Goal: Answer question/provide support: Share knowledge or assist other users

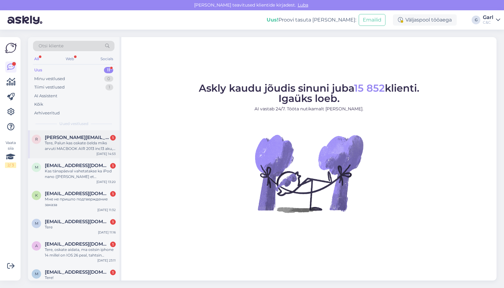
scroll to position [146, 0]
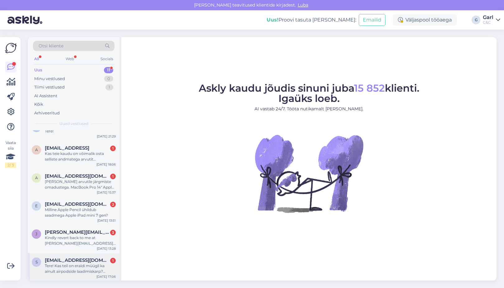
click at [89, 267] on div "Tere! Kas teil on eraldi müügil ka ainult airpodside laadimiskarp? Airpods 4 ol…" at bounding box center [80, 268] width 71 height 11
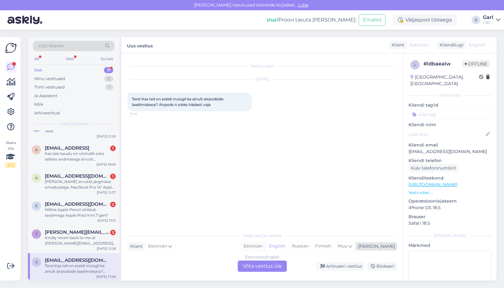
click at [266, 246] on div "Estonian" at bounding box center [253, 245] width 25 height 9
click at [270, 264] on div "Estonian to Estonian Võta vestlus üle" at bounding box center [262, 265] width 49 height 11
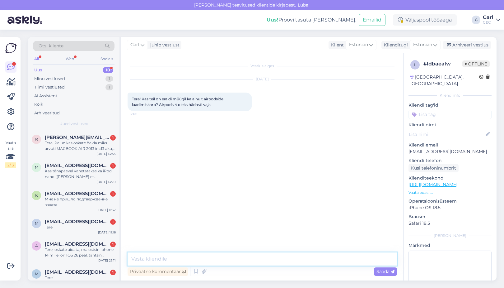
click at [260, 260] on textarea at bounding box center [263, 258] width 270 height 13
click at [195, 271] on icon at bounding box center [195, 271] width 7 height 9
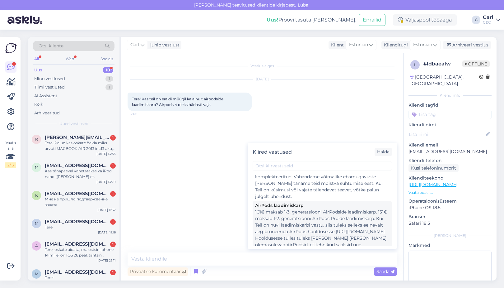
scroll to position [417, 0]
click at [306, 213] on div "101€ maksab 1-3. generatsiooni AirPodside laadimiskarp, 131€ maksab 1-2. genera…" at bounding box center [322, 236] width 135 height 46
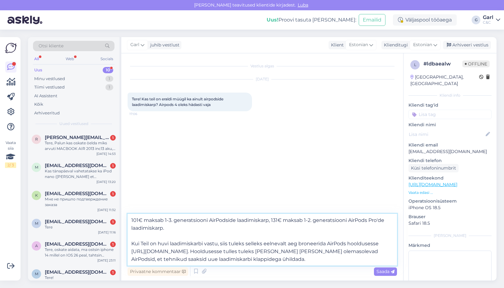
click at [131, 220] on textarea "101€ maksab 1-3. generatsiooni AirPodside laadimiskarp, 131€ maksab 1-2. genera…" at bounding box center [263, 240] width 270 height 52
type textarea "Tere! 101€ maksab 1-3. generatsiooni AirPodside laadimiskarp, 131€ maksab 1-2. …"
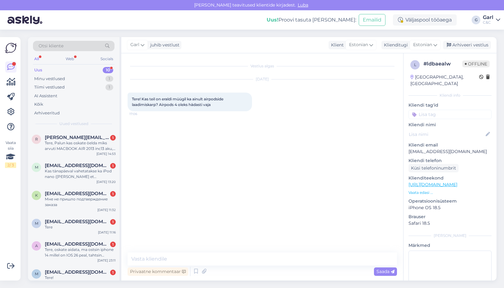
click at [488, 23] on div "C&C" at bounding box center [488, 22] width 11 height 5
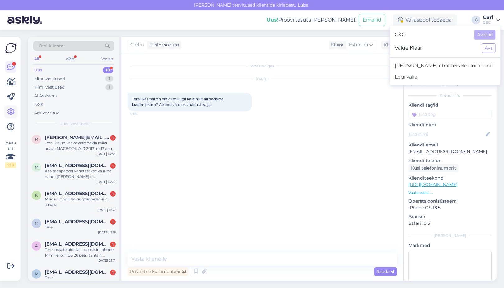
click at [8, 113] on icon at bounding box center [10, 111] width 7 height 7
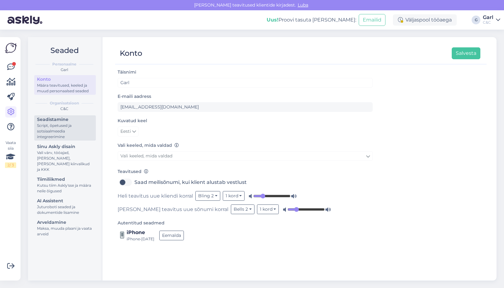
click at [66, 120] on div "Seadistamine" at bounding box center [65, 119] width 56 height 7
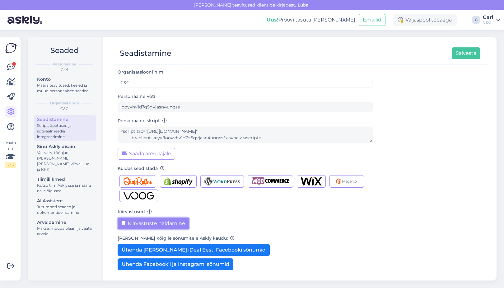
click at [156, 223] on button "Kiirvastuste haldamine" at bounding box center [154, 223] width 72 height 12
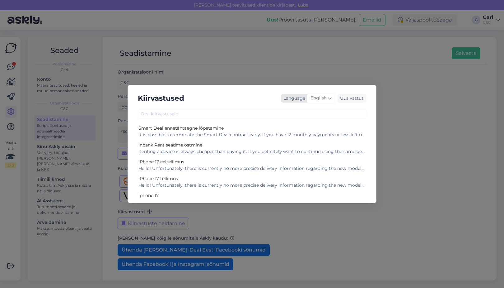
click at [326, 97] on span "English" at bounding box center [319, 98] width 16 height 7
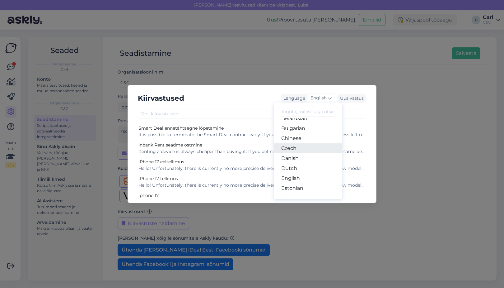
scroll to position [20, 0]
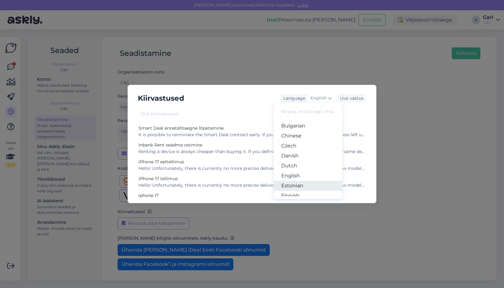
click at [303, 181] on link "Estonian" at bounding box center [308, 186] width 69 height 10
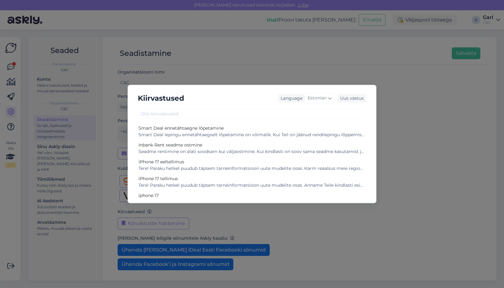
scroll to position [87, 0]
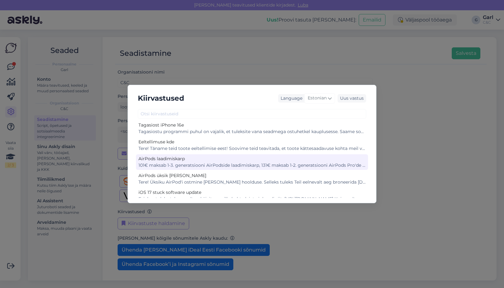
click at [222, 159] on div "AirPods laadimiskarp" at bounding box center [252, 158] width 227 height 7
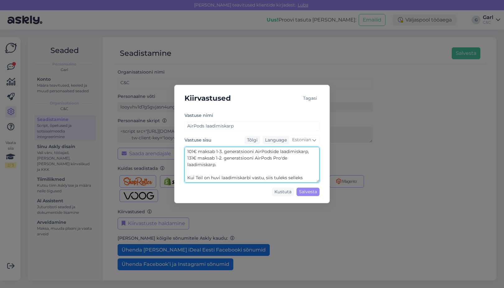
click at [232, 160] on textarea "101€ maksab 1-3. generatsiooni AirPodside laadimiskarp, 131€ maksab 1-2. genera…" at bounding box center [252, 165] width 135 height 36
click at [224, 155] on textarea "101€ maksab 1-3. generatsiooni AirPodside laadimiskarp, 131€ maksab 1-2. genera…" at bounding box center [252, 165] width 135 height 36
click at [222, 153] on textarea "101€ maksab 1-3. generatsiooni AirPodside laadimiskarp, 131€ maksab 1-2. genera…" at bounding box center [252, 165] width 135 height 36
click at [187, 151] on textarea "101€ maksab 1-3. generatsiooni AirPodside laadimiskarp, 131€ maksab 1-2. genera…" at bounding box center [252, 165] width 135 height 36
click at [198, 152] on textarea "101€ maksab 1-3. generatsiooni AirPodside laadimiskarp, 131€ maksab 1-2. genera…" at bounding box center [252, 165] width 135 height 36
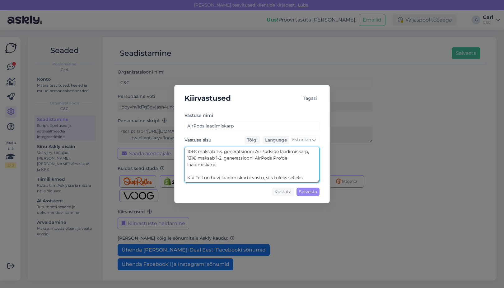
drag, startPoint x: 198, startPoint y: 150, endPoint x: 182, endPoint y: 150, distance: 16.5
click at [182, 150] on div "Vastuse nimi AirPods laadimiskarp Vastuse sisu Tõlgi Language Estonian 101€ mak…" at bounding box center [252, 154] width 145 height 87
drag, startPoint x: 268, startPoint y: 152, endPoint x: 294, endPoint y: 151, distance: 25.9
click at [294, 151] on textarea "40€ maksab AirPods 1 laadimiskarp, maksab 1-3. generatsiooni AirPodside laadimi…" at bounding box center [252, 165] width 135 height 36
click at [281, 157] on textarea "40€ maksab AirPods 1 laadimiskarp, 90€ maksab 2. generatsiooni AirPodside laadi…" at bounding box center [252, 165] width 135 height 36
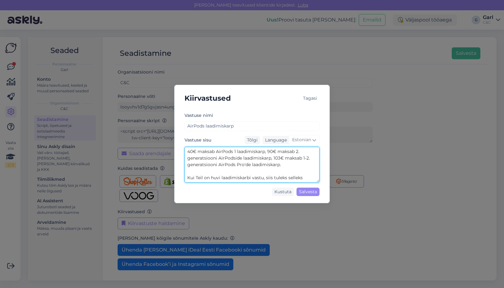
drag, startPoint x: 303, startPoint y: 158, endPoint x: 311, endPoint y: 158, distance: 7.8
click at [311, 158] on textarea "40€ maksab AirPods 1 laadimiskarp, 90€ maksab 2. generatsiooni AirPodside laadi…" at bounding box center [252, 165] width 135 height 36
drag, startPoint x: 290, startPoint y: 165, endPoint x: 207, endPoint y: 138, distance: 87.5
click at [207, 138] on div "Vastuse sisu Tõlgi Language Estonian 40€ maksab AirPods 1 laadimiskarp, 90€ mak…" at bounding box center [252, 159] width 135 height 47
click at [218, 151] on textarea "40€ maksab AirPods 1 laadimiskarp, 90€ maksab 2. generatsiooni AirPodside laadi…" at bounding box center [252, 165] width 135 height 36
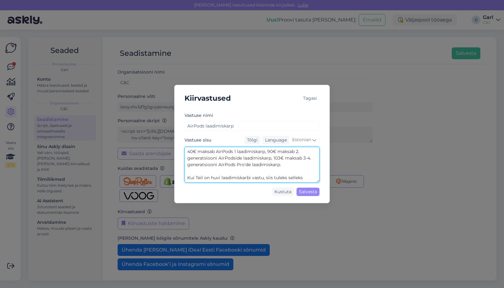
drag, startPoint x: 298, startPoint y: 168, endPoint x: 173, endPoint y: 143, distance: 127.6
click at [173, 143] on div "Kiirvastused Tagasi Vastuse nimi AirPods laadimiskarp Vastuse sisu Tõlgi Langua…" at bounding box center [252, 144] width 504 height 288
drag, startPoint x: 192, startPoint y: 158, endPoint x: 187, endPoint y: 158, distance: 5.3
click at [187, 158] on textarea "40€ - AirPods 1. generatsiooni laadimiskarp 90€ - AirPods 3-4. generatsiooni la…" at bounding box center [252, 165] width 135 height 36
click at [283, 151] on textarea "40€ - AirPods 1. generatsiooni laadimiskarp 103€ - AirPods 3-4. generatsiooni l…" at bounding box center [252, 165] width 135 height 36
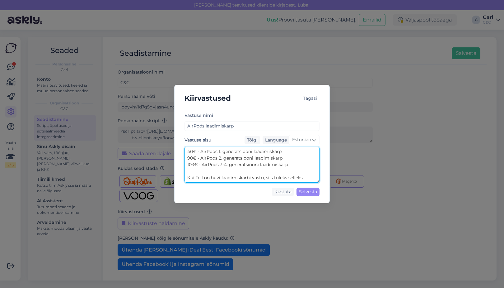
click at [305, 165] on textarea "40€ - AirPods 1. generatsiooni laadimiskarp 90€ - AirPods 2. generatsiooni laad…" at bounding box center [252, 165] width 135 height 36
type textarea "40€ - AirPods 1. generatsiooni laadimiskarp 90€ - AirPods 2. generatsiooni laad…"
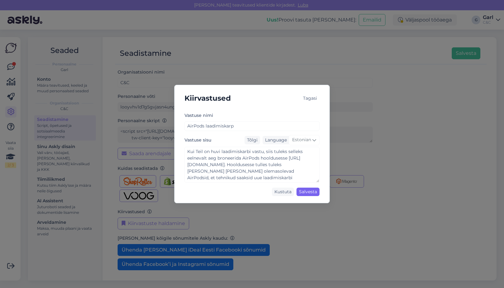
click at [305, 192] on div "Salvesta" at bounding box center [308, 191] width 23 height 8
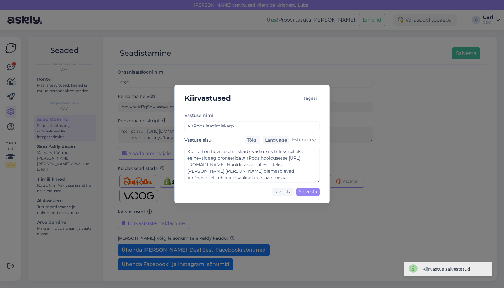
click at [139, 34] on div "Kiirvastused Tagasi Vastuse nimi AirPods laadimiskarp Vastuse sisu Tõlgi Langua…" at bounding box center [252, 144] width 504 height 288
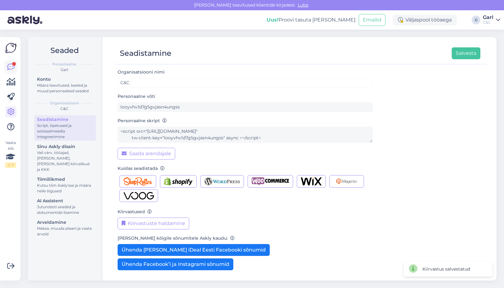
click at [8, 64] on icon at bounding box center [10, 66] width 7 height 7
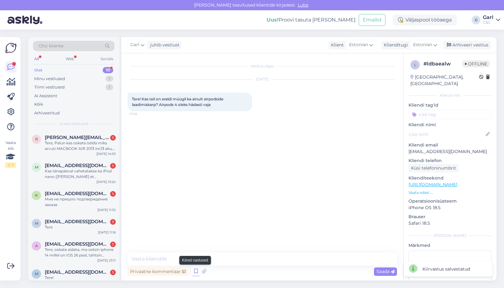
click at [194, 271] on icon at bounding box center [195, 271] width 7 height 9
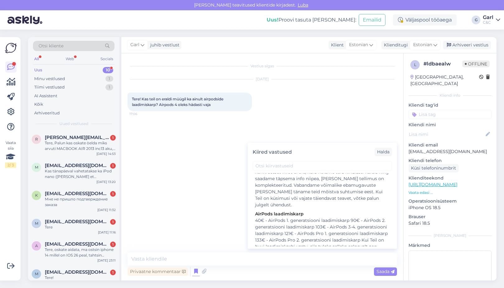
scroll to position [422, 0]
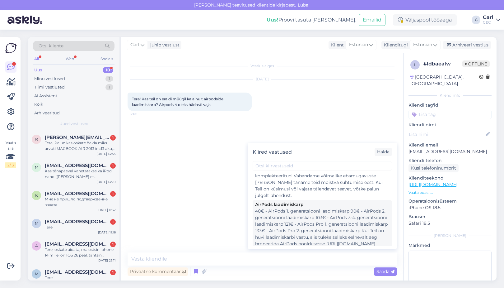
click at [297, 214] on div "40€ - AirPods 1. generatsiooni laadimiskarp 90€ - AirPods 2. generatsiooni laad…" at bounding box center [322, 237] width 135 height 59
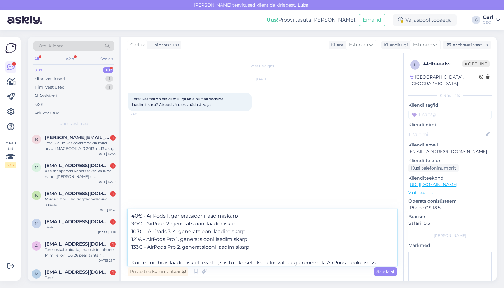
click at [221, 249] on textarea "40€ - AirPods 1. generatsiooni laadimiskarp 90€ - AirPods 2. generatsiooni laad…" at bounding box center [263, 237] width 270 height 56
click at [130, 215] on textarea "40€ - AirPods 1. generatsiooni laadimiskarp 90€ - AirPods 2. generatsiooni laad…" at bounding box center [263, 237] width 270 height 56
type textarea "Tere! 40€ - AirPods 1. generatsiooni laadimiskarp 90€ - AirPods 2. generatsioon…"
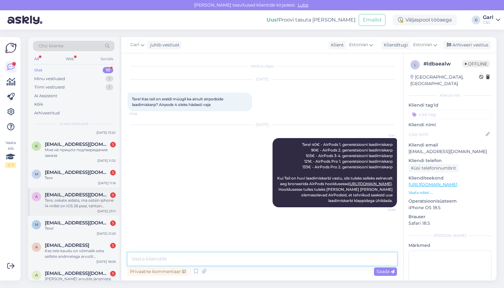
scroll to position [118, 0]
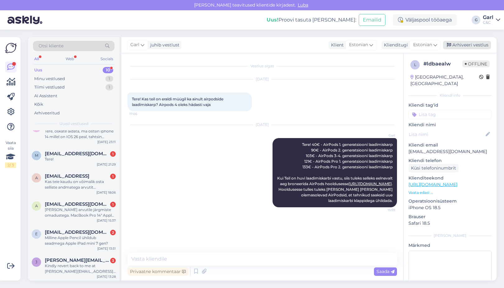
click at [473, 42] on div "Arhiveeri vestlus" at bounding box center [467, 45] width 48 height 8
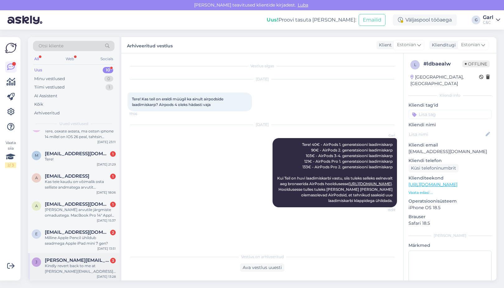
click at [82, 266] on div "Kindly revert back to me at Jelena.aleksejenko@gmail.com" at bounding box center [80, 268] width 71 height 11
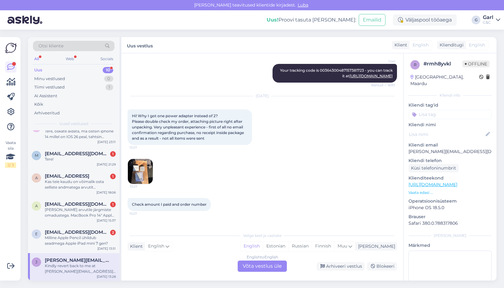
scroll to position [199, 0]
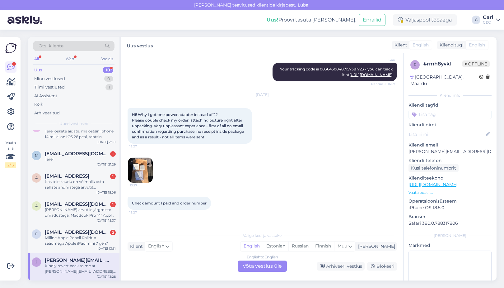
click at [141, 176] on img at bounding box center [140, 170] width 25 height 25
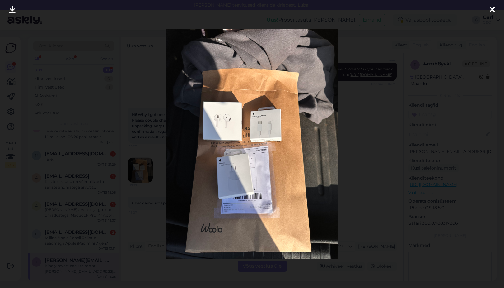
click at [139, 157] on div at bounding box center [252, 144] width 504 height 288
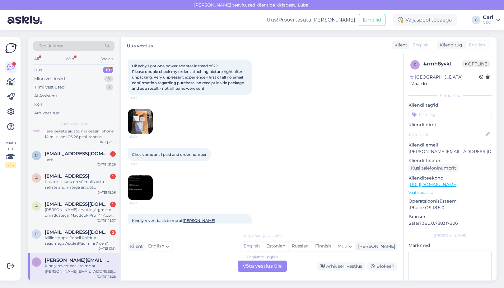
scroll to position [248, 0]
click at [141, 194] on img at bounding box center [140, 186] width 25 height 25
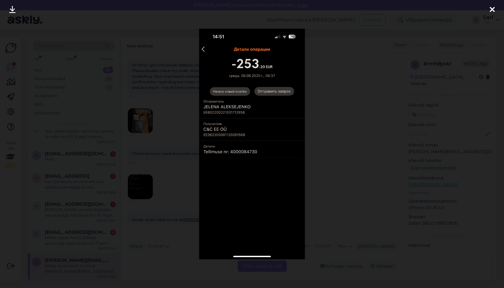
click at [160, 189] on div at bounding box center [252, 144] width 504 height 288
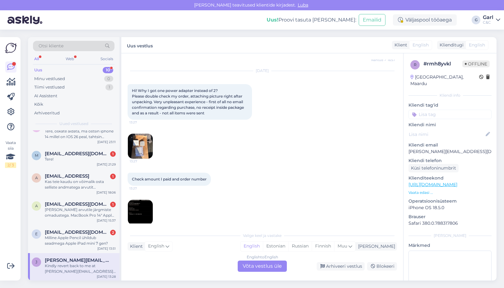
scroll to position [262, 0]
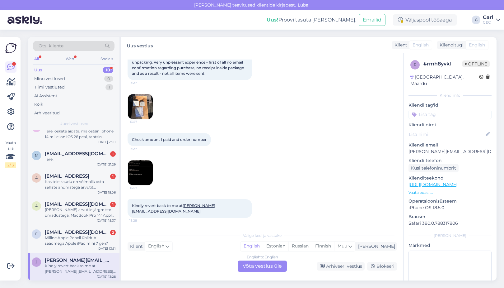
click at [144, 175] on img at bounding box center [140, 172] width 25 height 25
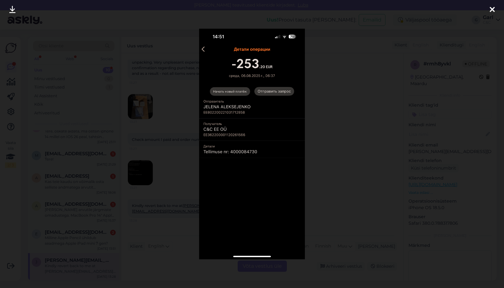
click at [181, 133] on div at bounding box center [252, 144] width 504 height 288
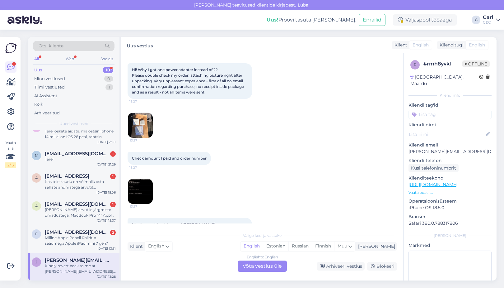
scroll to position [201, 0]
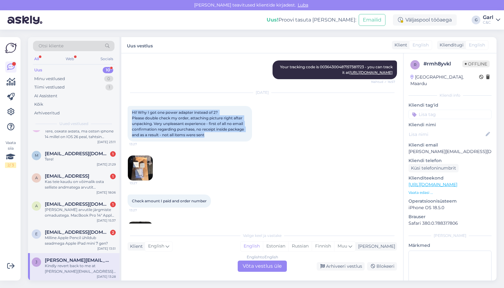
drag, startPoint x: 132, startPoint y: 118, endPoint x: 228, endPoint y: 142, distance: 99.1
click at [228, 141] on div "Hi! Why I got one power adapter instead of 2? Please double check my order, att…" at bounding box center [190, 124] width 125 height 36
copy span "Hi! Why I got one power adapter instead of 2? Please double check my order, att…"
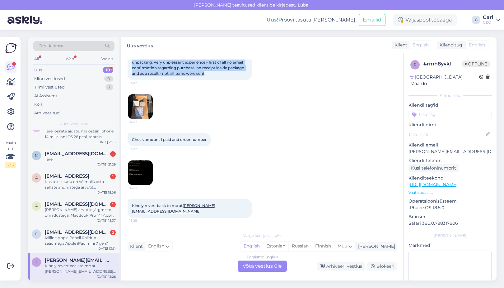
click at [147, 124] on span "13:27" at bounding box center [141, 121] width 23 height 5
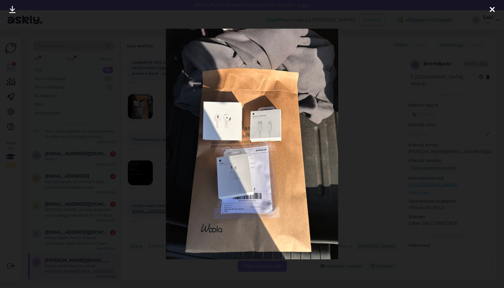
click at [154, 252] on div at bounding box center [252, 144] width 504 height 288
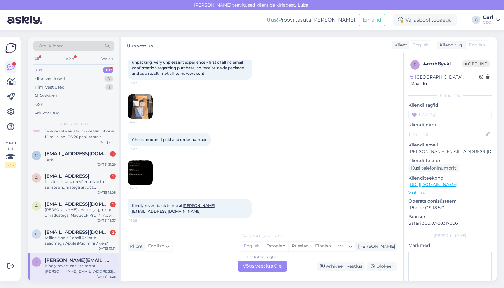
click at [259, 264] on div "English to English Võta vestlus üle" at bounding box center [262, 265] width 49 height 11
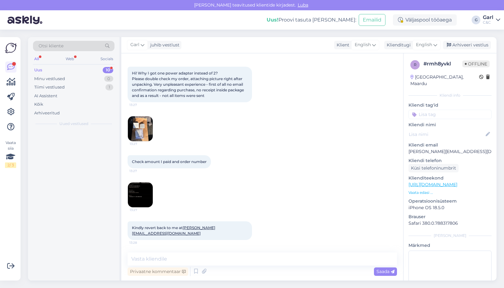
scroll to position [0, 0]
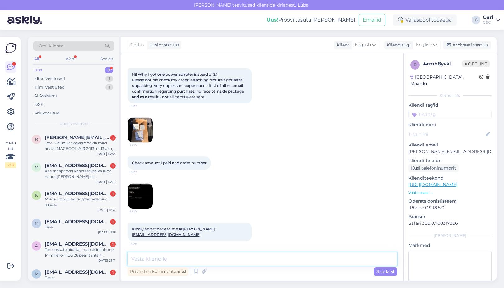
click at [259, 259] on textarea at bounding box center [263, 258] width 270 height 13
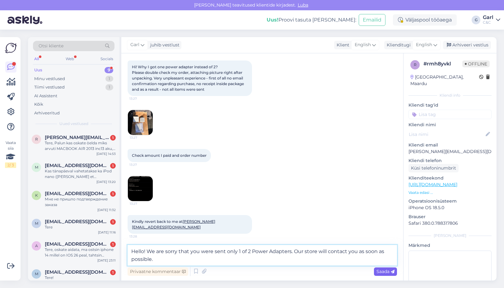
type textarea "Hello! We are sorry that you were sent only 1 of 2 Power Adapters. Our store wi…"
click at [378, 272] on span "Saada" at bounding box center [386, 271] width 18 height 6
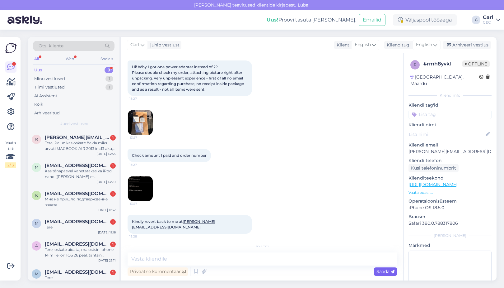
scroll to position [284, 0]
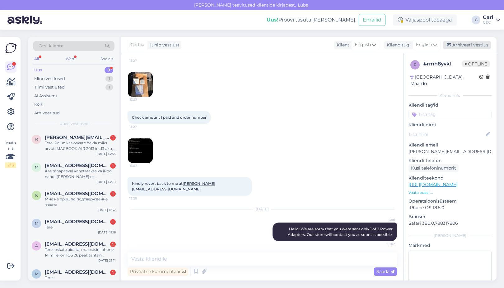
click at [474, 47] on div "Arhiveeri vestlus" at bounding box center [467, 45] width 48 height 8
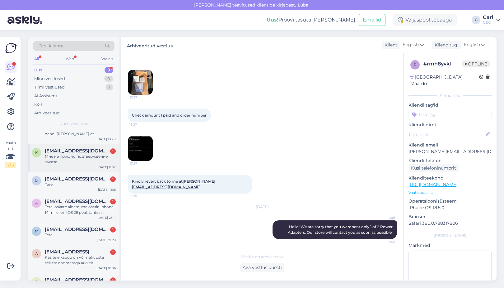
scroll to position [90, 0]
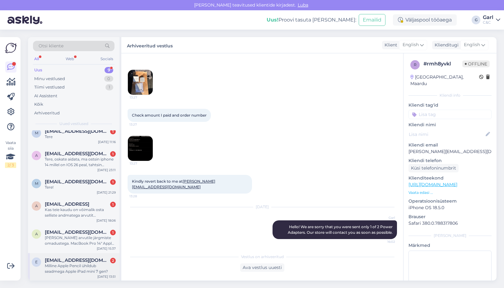
click at [87, 264] on div "Milline Apple Pencil ühildub seadmega Apple iPad mini 7 gen?" at bounding box center [80, 268] width 71 height 11
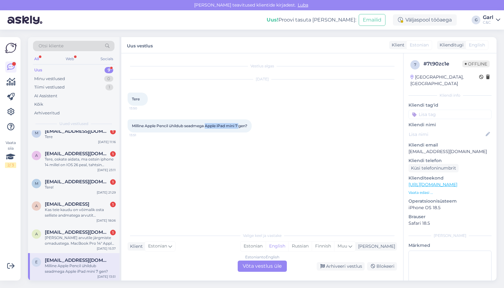
drag, startPoint x: 207, startPoint y: 126, endPoint x: 242, endPoint y: 125, distance: 34.9
click at [242, 125] on div "Milline Apple Pencil ühildub seadmega Apple iPad mini 7 gen? 13:51" at bounding box center [190, 125] width 124 height 13
copy span "Apple iPad mini 7"
click at [266, 242] on div "Estonian" at bounding box center [253, 245] width 25 height 9
click at [266, 244] on div "Estonian" at bounding box center [253, 245] width 25 height 9
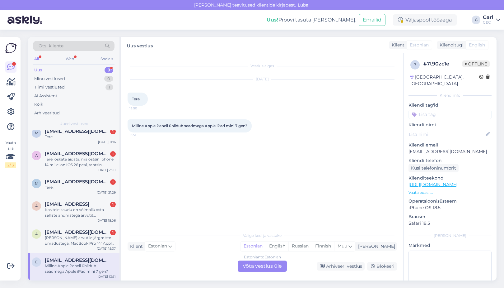
click at [268, 266] on div "Estonian to Estonian Võta vestlus üle" at bounding box center [262, 265] width 49 height 11
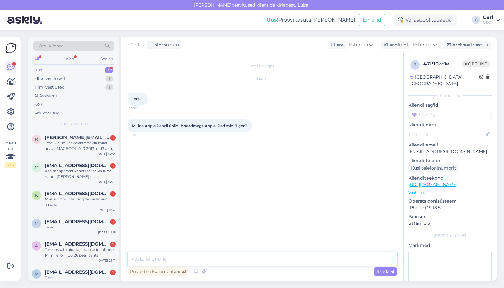
click at [268, 263] on textarea at bounding box center [263, 258] width 270 height 13
paste textarea "Apple Pencil Pro"
paste textarea "Apple Pencil (USB-C)"
type textarea "Tere! Selle mudeliga ühildub Apple Pencil Pro või Apple Pencil (USB-C)."
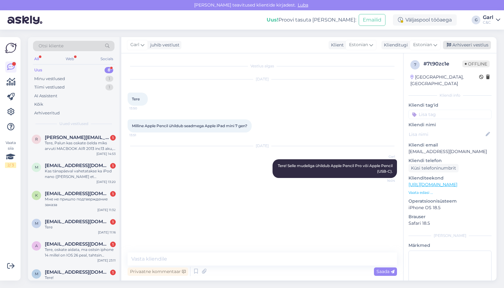
click at [474, 43] on div "Arhiveeri vestlus" at bounding box center [467, 45] width 48 height 8
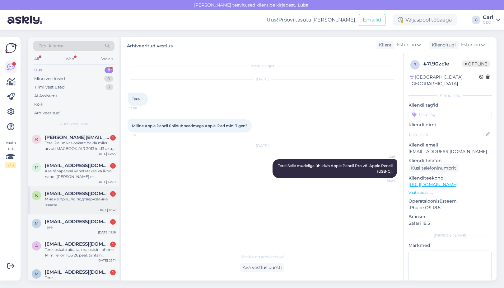
scroll to position [62, 0]
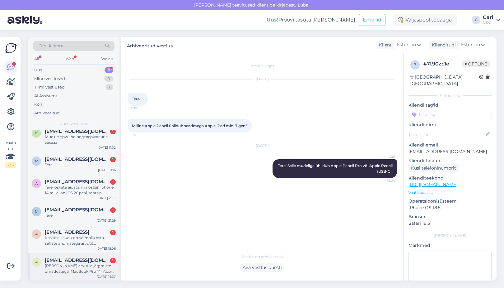
click at [78, 262] on span "ago.niidumaa@hotmail.com" at bounding box center [77, 260] width 65 height 6
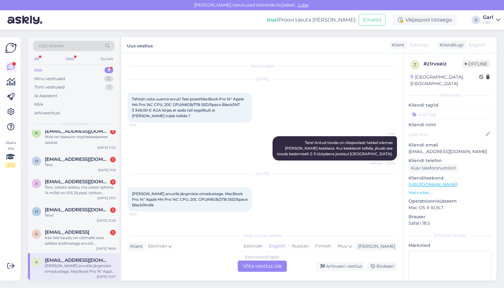
click at [455, 182] on link "https://www.shop.cec.ee/macbook-pro-14-apple-m4-pro-14c-cpu-20c-gpu-48gb-1tb-ss…" at bounding box center [433, 185] width 49 height 6
click at [266, 246] on div "Estonian" at bounding box center [253, 245] width 25 height 9
click at [265, 266] on div "Estonian to Estonian Võta vestlus üle" at bounding box center [262, 265] width 49 height 11
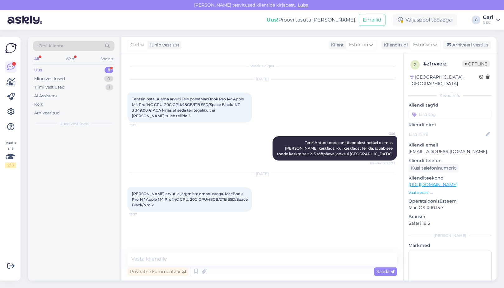
click at [265, 265] on div "Privaatne kommentaar Saada" at bounding box center [263, 271] width 270 height 12
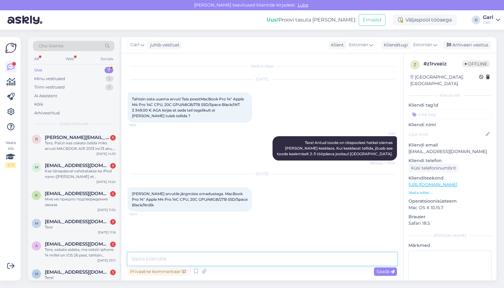
click at [264, 261] on textarea at bounding box center [263, 258] width 270 height 13
type textarea "Tere! Selle mudeli eeldatav maksumus on 4049€."
click at [194, 269] on icon at bounding box center [195, 271] width 7 height 9
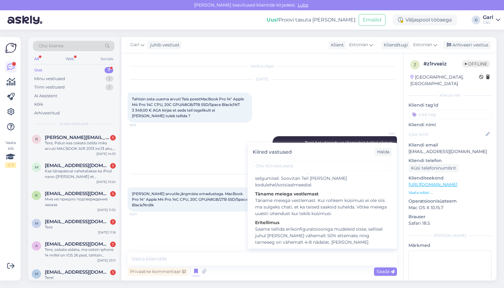
scroll to position [799, 0]
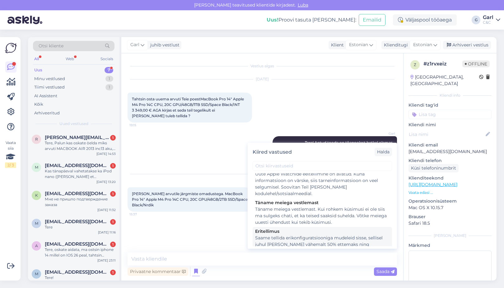
click at [325, 234] on div "Saame tellida erikonfiguratsiooniga mudeleid sisse, sellisel juhul [PERSON_NAME…" at bounding box center [322, 270] width 135 height 72
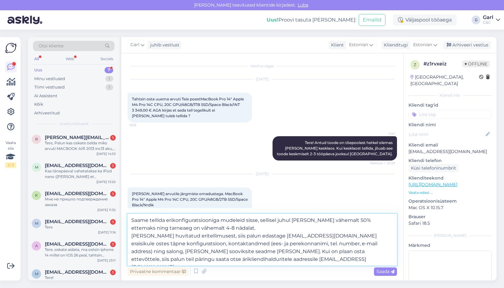
click at [130, 219] on textarea "Saame tellida erikonfiguratsiooniga mudeleid sisse, sellisel juhul [PERSON_NAME…" at bounding box center [263, 240] width 270 height 52
paste textarea "Tere! Selle mudeli eeldatav maksumus on 4049€."
type textarea "Tere! Selle mudeli eeldatav maksumus on 4049€. Saame tellida erikonfiguratsioon…"
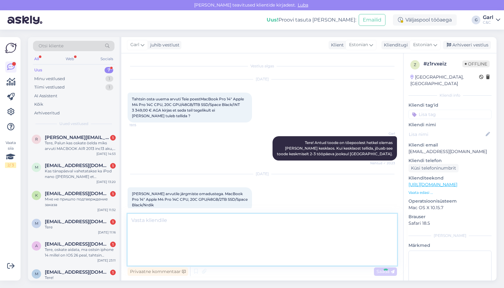
scroll to position [62, 0]
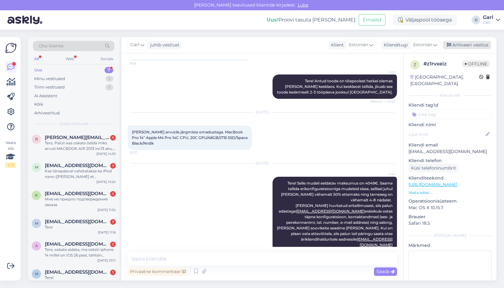
click at [467, 46] on div "Arhiveeri vestlus" at bounding box center [467, 45] width 48 height 8
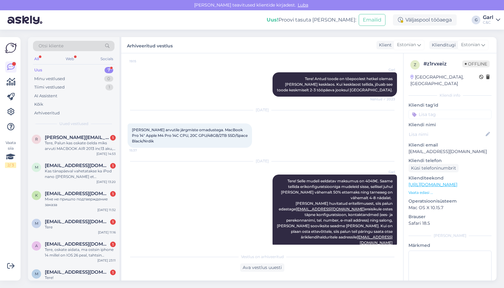
scroll to position [34, 0]
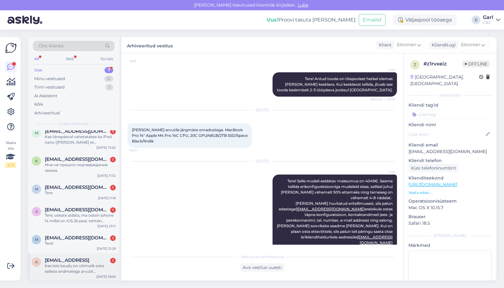
click at [79, 267] on div "Kas teie kaudu on võimalik osta selliste andmatega arvutit naguZ1FE|MX2H3FN/A|1…" at bounding box center [80, 268] width 71 height 11
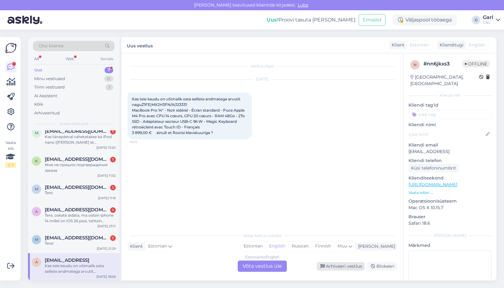
click at [332, 264] on div "Arhiveeri vestlus" at bounding box center [341, 266] width 48 height 8
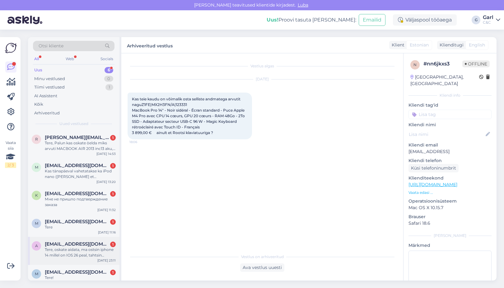
scroll to position [6, 0]
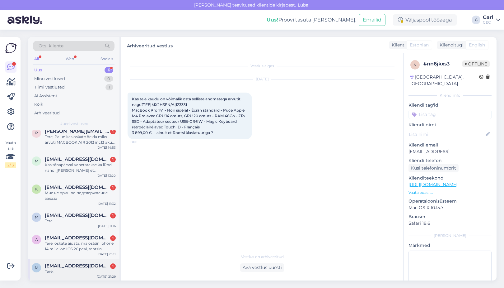
click at [89, 265] on span "miajurimae@gmail.com" at bounding box center [77, 266] width 65 height 6
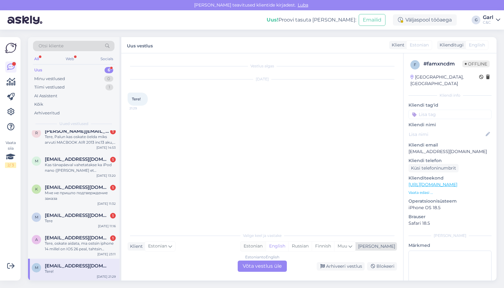
click at [266, 246] on div "Estonian" at bounding box center [253, 245] width 25 height 9
click at [262, 266] on div "Estonian to Estonian Võta vestlus üle" at bounding box center [262, 265] width 49 height 11
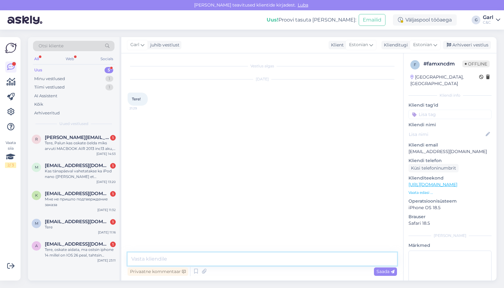
click at [262, 263] on textarea at bounding box center [263, 258] width 270 height 13
type textarea "Tere! Kuidas saame Teile abiks olla?"
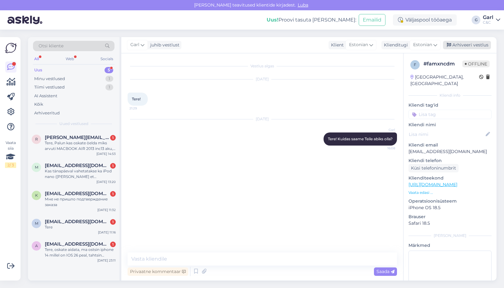
click at [462, 41] on div "Arhiveeri vestlus" at bounding box center [467, 45] width 48 height 8
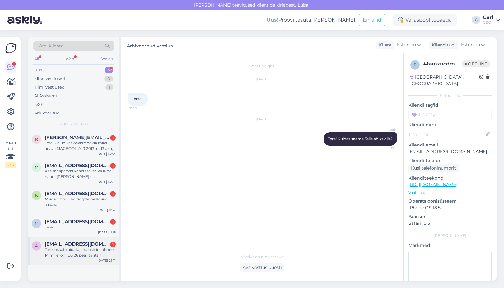
click at [71, 244] on span "alexhass696@gmail.com" at bounding box center [77, 244] width 65 height 6
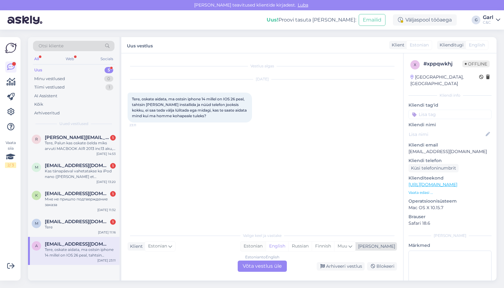
click at [266, 246] on div "Estonian" at bounding box center [253, 245] width 25 height 9
click at [257, 259] on div "Estonian to Estonian" at bounding box center [262, 257] width 37 height 6
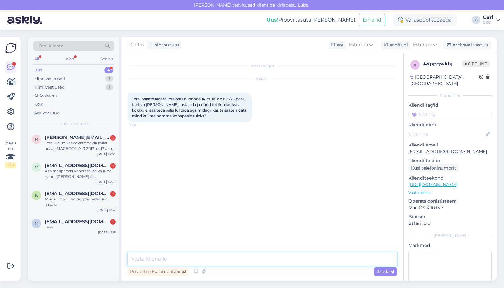
click at [257, 257] on textarea at bounding box center [263, 258] width 270 height 13
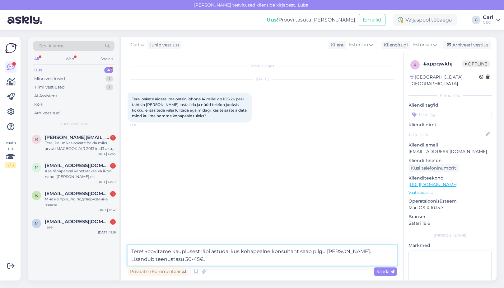
type textarea "Tere! Soovitame kauplusest läbi astuda, kus kohapealne konsultant saab pilgu pe…"
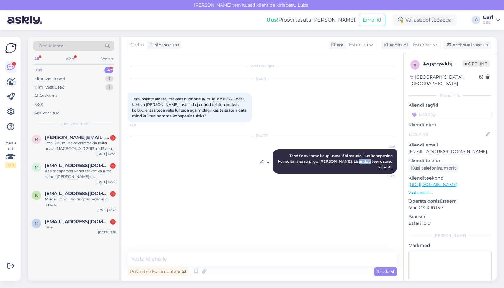
drag, startPoint x: 353, startPoint y: 162, endPoint x: 368, endPoint y: 162, distance: 15.6
click at [368, 162] on span "Tere! Soovitame kauplusest läbi astuda, kus kohapealne konsultant saab pilgu pe…" at bounding box center [336, 161] width 116 height 16
click at [369, 162] on span "Tere! Soovitame kauplusest läbi astuda, kus kohapealne konsultant saab pilgu pe…" at bounding box center [336, 161] width 116 height 16
click at [470, 45] on div "Arhiveeri vestlus" at bounding box center [467, 45] width 48 height 8
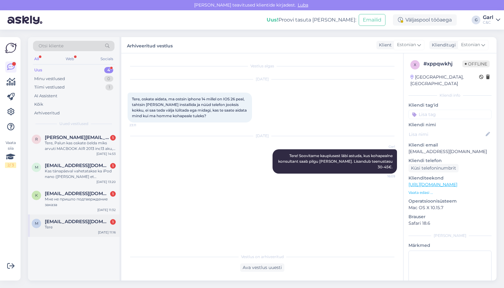
click at [79, 217] on div "m mesjatsevkevin@gmail.com 1 Tere Aug 10 11:16" at bounding box center [74, 225] width 92 height 22
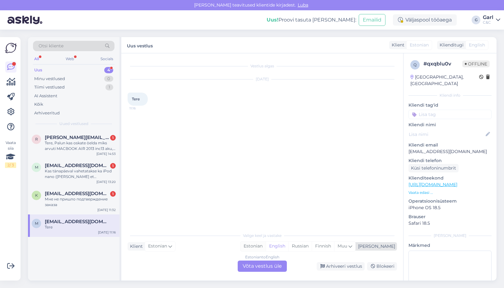
click at [266, 244] on div "Estonian" at bounding box center [253, 245] width 25 height 9
click at [263, 267] on div "Estonian to Estonian Võta vestlus üle" at bounding box center [262, 265] width 49 height 11
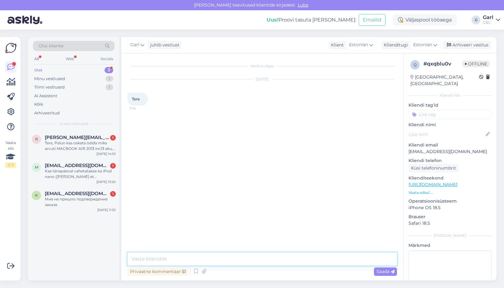
click at [263, 263] on textarea at bounding box center [263, 258] width 270 height 13
type textarea "Tere! Kuidas saan Teile abiks olla?"
click at [457, 46] on div "Arhiveeri vestlus" at bounding box center [467, 45] width 48 height 8
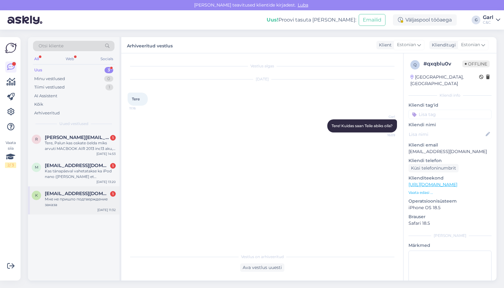
click at [75, 204] on div "Мне не пришло подтверждение заказа" at bounding box center [80, 201] width 71 height 11
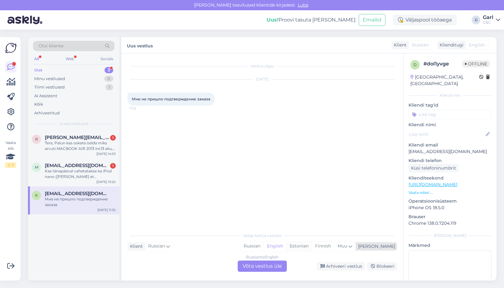
click at [312, 246] on div "Estonian" at bounding box center [300, 245] width 26 height 9
click at [268, 265] on div "Russian to Estonian Võta vestlus üle" at bounding box center [262, 265] width 49 height 11
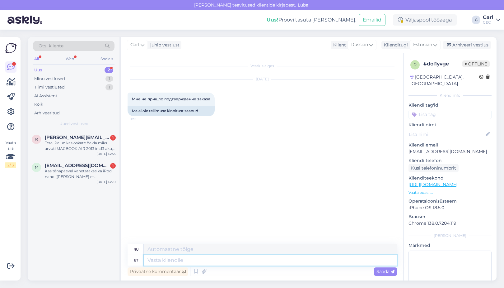
click at [268, 263] on textarea at bounding box center [270, 260] width 253 height 11
drag, startPoint x: 459, startPoint y: 142, endPoint x: 407, endPoint y: 145, distance: 52.4
click at [407, 145] on div "d # dol1yvge Offline Estonia, Tallinn Kliendi info Kliendi tag'id Kliendi nimi …" at bounding box center [450, 184] width 93 height 263
copy p "ktehnik01@gmail.com"
click at [183, 258] on textarea at bounding box center [270, 260] width 253 height 11
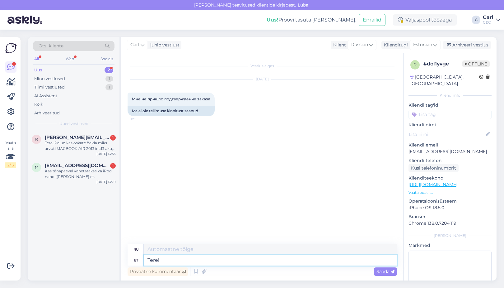
type textarea "Tere! T"
type textarea "Привет!"
type textarea "Tere! Teie tellimus"
type textarea "Привет! Ты"
type textarea "Tere! Teie tellimus o"
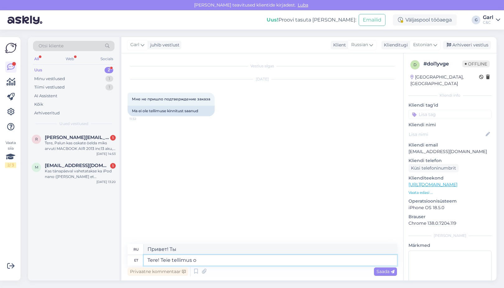
type textarea "Здравствуйте! Ваш заказ"
type textarea "Tere! Teie tellimus on komplekteeritud ja"
type textarea "Здравствуйте! Ваш заказ выполнен."
type textarea "Tere! Teie tellimus on komplekteeritud ja va"
type textarea "Здравствуйте! Ваш заказ выполнен и"
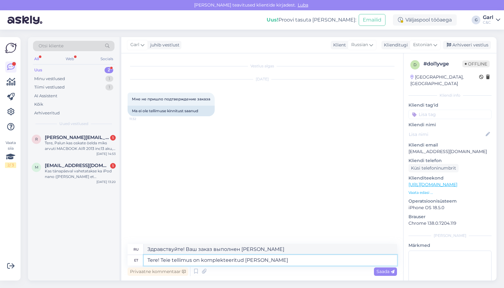
type textarea "Tere! Teie tellimus on komplekteeritud ja valmis j"
type textarea "Здравствуйте! Ваш заказ выполнен и готов."
type textarea "Tere! Teie tellimus on komplekteeritud ja valmis järele tu"
type textarea "Здравствуйте! Ваш заказ оформлен и готов к выдаче."
type textarea "Tere! Teie tellimus on komplekteeritud ja valmis järele tulemiseks Ülemiste"
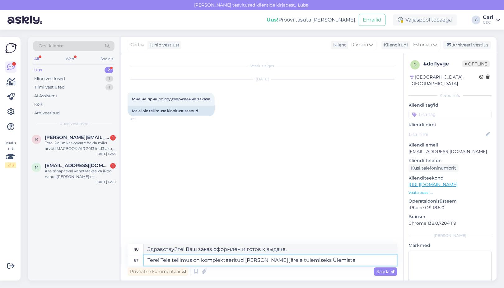
type textarea "Здравствуйте! Ваш заказ готов к выдаче в Юлемисте."
type textarea "Tere! Teie tellimus on komplekteeritud ja valmis järele tulemiseks Ülemiste C&C…"
type textarea "Здравствуйте! Ваш заказ готов к выдаче в Ülemiste C&C."
type textarea "Tere! Teie tellimus on komplekteeritud ja valmis järele tulemiseks Ülemiste C&C…"
type textarea "Здравствуйте! Ваш заказ оформлен и готов к получению в филиале Ülemiste C&C."
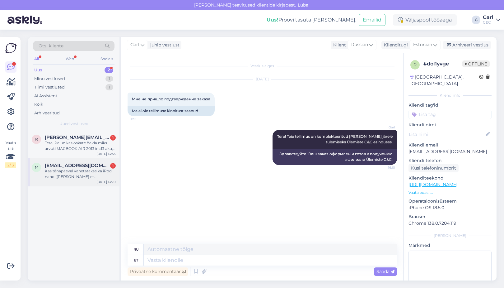
click at [85, 179] on div "m martamoon11@gmail.com 1 Kas tänapäeval vahetatakse ka iPod nano (arvan et 4.g…" at bounding box center [74, 172] width 92 height 28
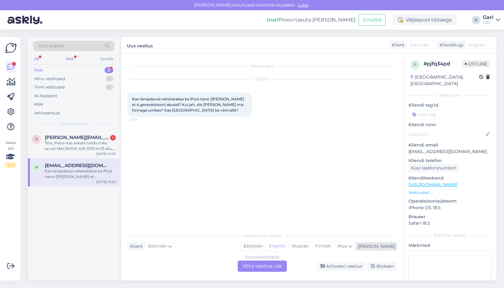
click at [266, 249] on div "Estonian" at bounding box center [253, 245] width 25 height 9
click at [274, 260] on div "Estonian to Estonian Võta vestlus üle" at bounding box center [262, 265] width 49 height 11
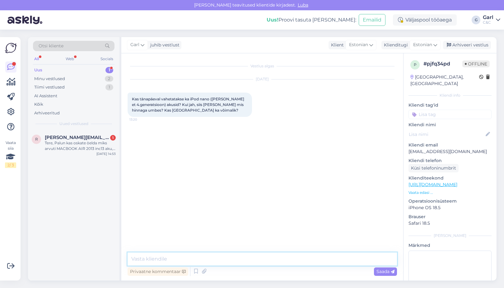
click at [271, 260] on textarea at bounding box center [263, 258] width 270 height 13
type textarea "Tere! Paraku iPod seadmete hooldust meil pakkuda ei ole võimalik."
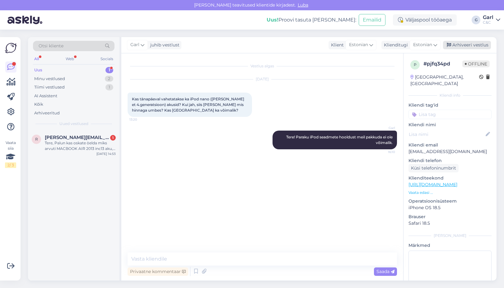
click at [472, 46] on div "Arhiveeri vestlus" at bounding box center [467, 45] width 48 height 8
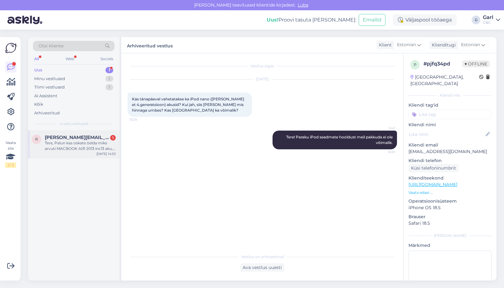
click at [93, 141] on div "Tere, Palun kas oskate öelda miks arvuti MACBOOK AIR 2013 inc13 aku, ise on täi…" at bounding box center [80, 145] width 71 height 11
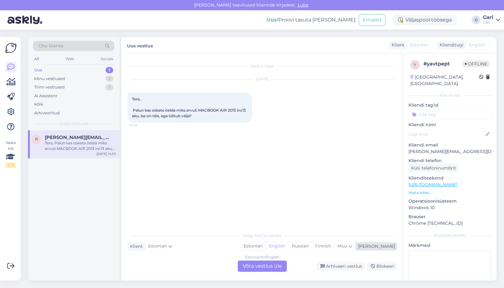
click at [266, 244] on div "Estonian" at bounding box center [253, 245] width 25 height 9
click at [265, 263] on div "Estonian to Estonian Võta vestlus üle" at bounding box center [262, 265] width 49 height 11
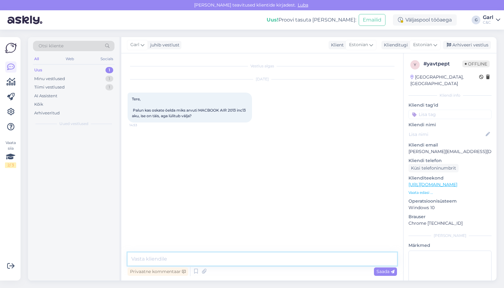
click at [265, 261] on textarea at bounding box center [263, 258] width 270 height 13
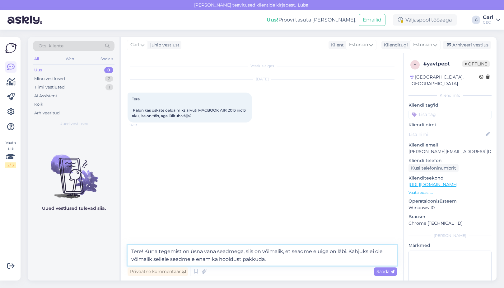
type textarea "Tere! Kuna tegemist on üsna vana seadmega, siis on võimalik, et seadme eluiga o…"
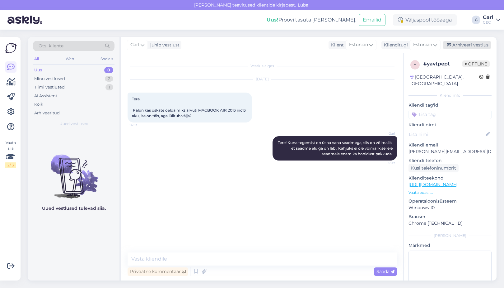
click at [460, 45] on div "Arhiveeri vestlus" at bounding box center [467, 45] width 48 height 8
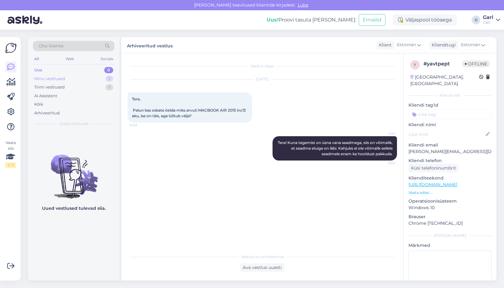
click at [107, 79] on div "1" at bounding box center [110, 79] width 8 height 6
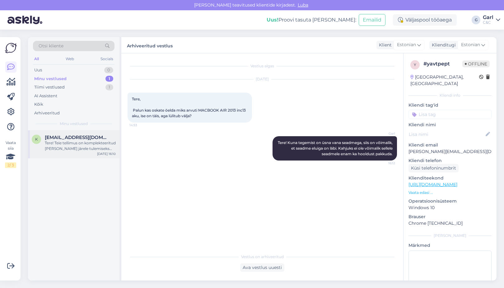
click at [92, 144] on div "Tere! Teie tellimus on komplekteeritud ja valmis järele tulemiseks Ülemiste C&C…" at bounding box center [80, 145] width 71 height 11
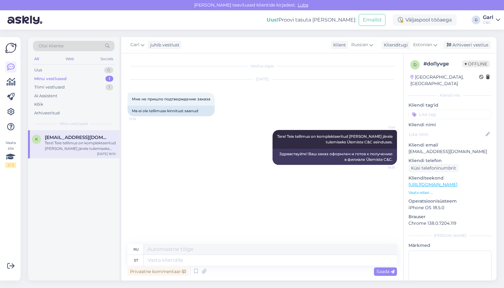
click at [468, 40] on div "Garl juhib vestlust Klient Russian Klienditugi Estonian Arhiveeri vestlus" at bounding box center [309, 45] width 376 height 16
click at [464, 44] on div "Arhiveeri vestlus" at bounding box center [467, 45] width 48 height 8
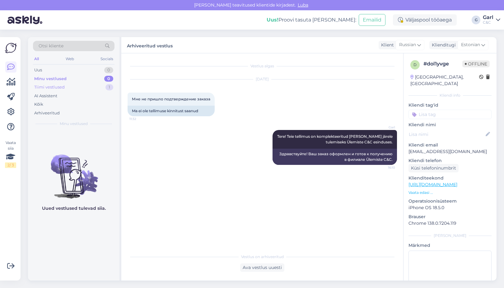
click at [75, 86] on div "Tiimi vestlused 1" at bounding box center [74, 87] width 82 height 9
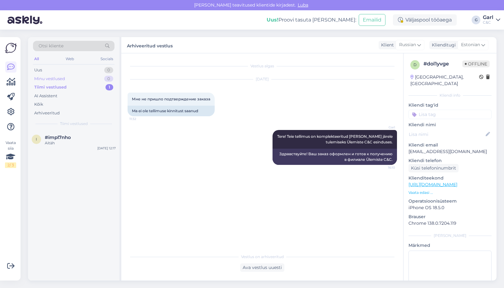
click at [83, 78] on div "Minu vestlused 0" at bounding box center [74, 78] width 82 height 9
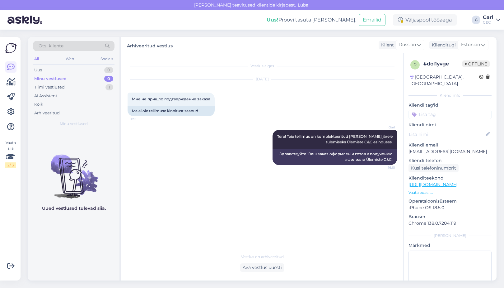
click at [79, 81] on div "Minu vestlused 0" at bounding box center [74, 78] width 82 height 9
click at [81, 86] on div "Tiimi vestlused 1" at bounding box center [74, 87] width 82 height 9
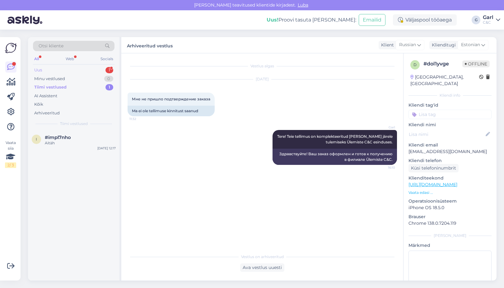
click at [91, 69] on div "Uus 1" at bounding box center [74, 70] width 82 height 9
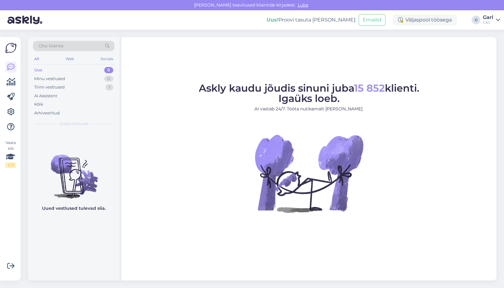
click at [491, 21] on div "C&C" at bounding box center [488, 22] width 11 height 5
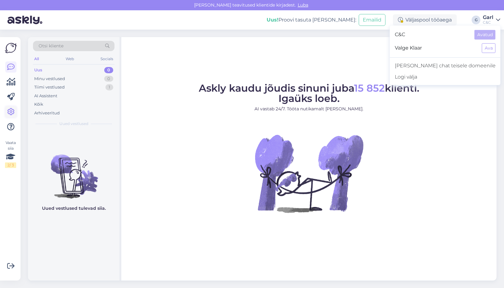
click at [11, 111] on icon at bounding box center [10, 111] width 7 height 7
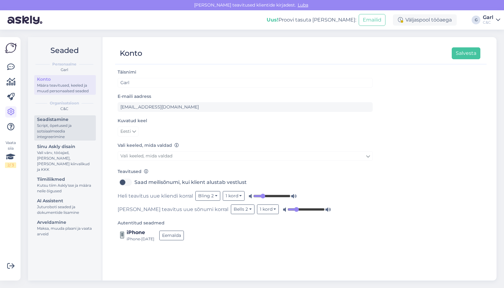
click at [62, 136] on div "Script, õpetused ja sotsiaalmeedia integreerimine" at bounding box center [65, 131] width 56 height 17
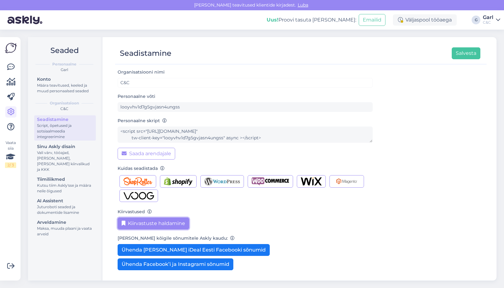
click at [152, 224] on button "Kiirvastuste haldamine" at bounding box center [154, 223] width 72 height 12
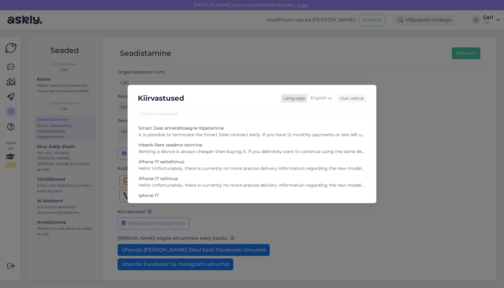
click at [324, 98] on span "English" at bounding box center [319, 98] width 16 height 7
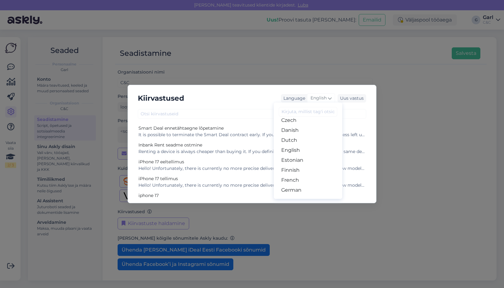
scroll to position [47, 0]
click at [308, 155] on link "Estonian" at bounding box center [308, 158] width 69 height 10
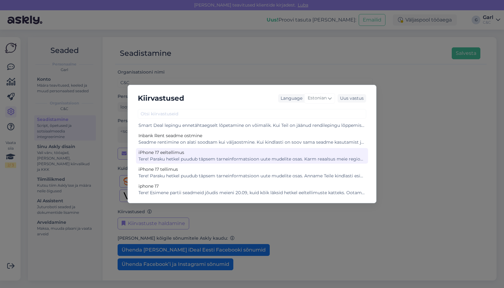
scroll to position [0, 0]
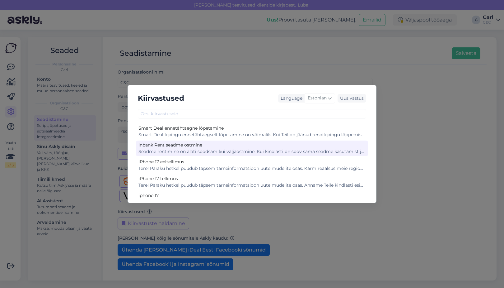
click at [227, 151] on div "Seadme rentimine on alati soodsam kui väljaostmine. Kui kindlasti on soov sama …" at bounding box center [252, 151] width 227 height 7
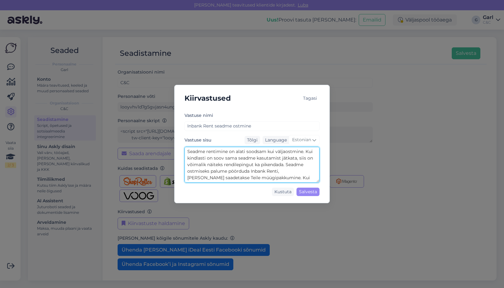
click at [227, 151] on textarea "Seadme rentimine on alati soodsam kui väljaostmine. Kui kindlasti on soov sama …" at bounding box center [252, 165] width 135 height 36
